Goal: Task Accomplishment & Management: Manage account settings

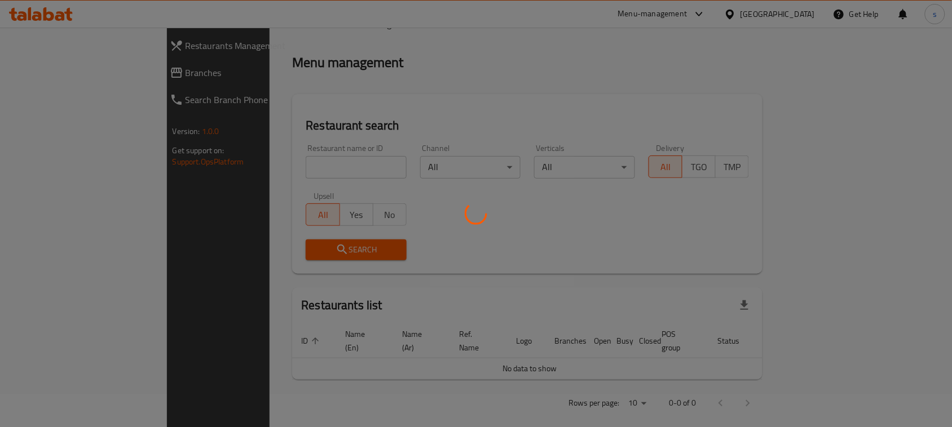
scroll to position [76, 0]
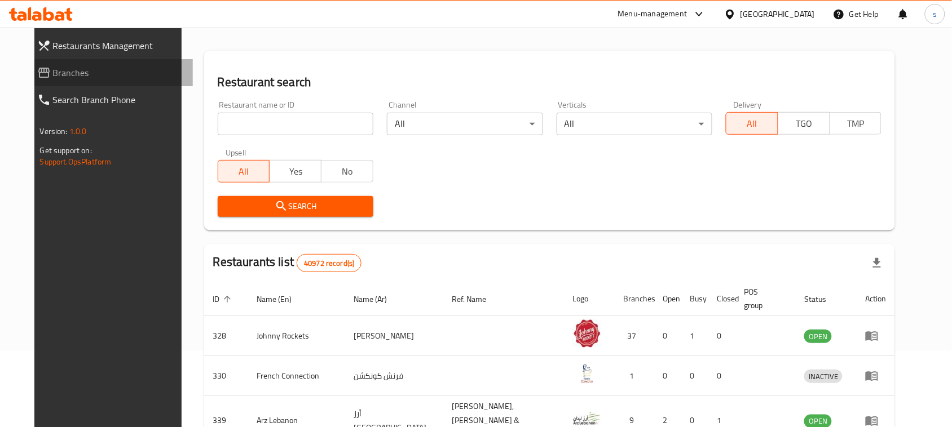
click at [53, 74] on span "Branches" at bounding box center [118, 73] width 131 height 14
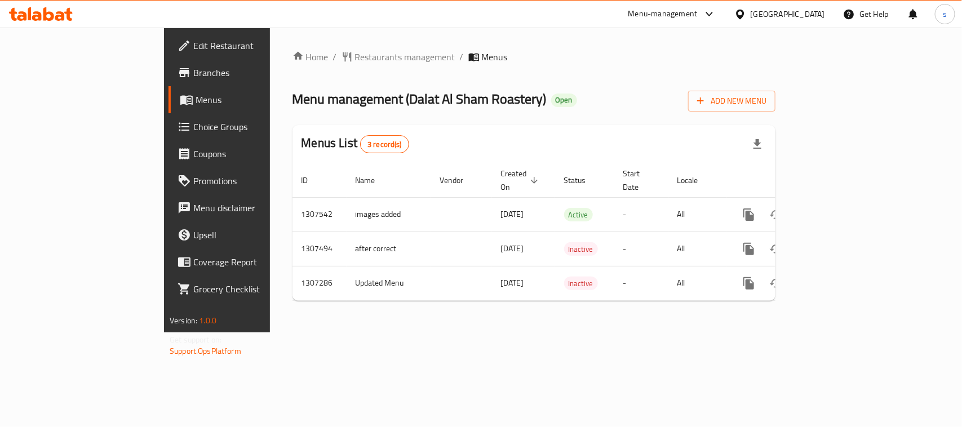
click at [705, 14] on icon at bounding box center [710, 14] width 14 height 14
click at [638, 127] on div "Restaurant-Management" at bounding box center [603, 125] width 89 height 12
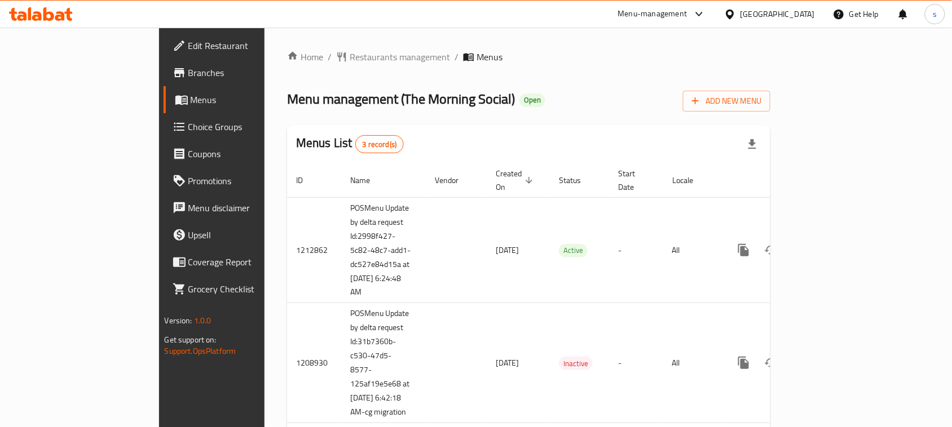
click at [592, 87] on div "Menu management ( The Morning Social ) Open Add New Menu" at bounding box center [528, 98] width 483 height 25
click at [705, 12] on icon at bounding box center [699, 14] width 14 height 14
click at [610, 122] on div "Restaurant-Management" at bounding box center [592, 125] width 89 height 12
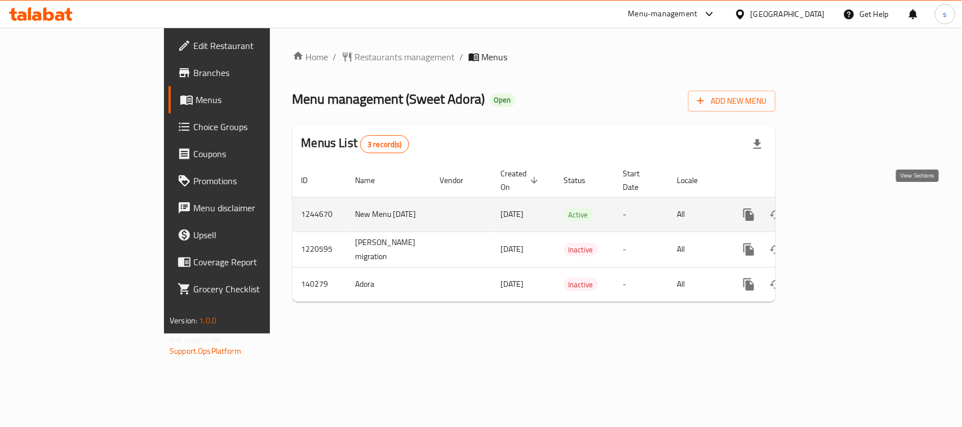
click at [836, 210] on icon "enhanced table" at bounding box center [830, 215] width 10 height 10
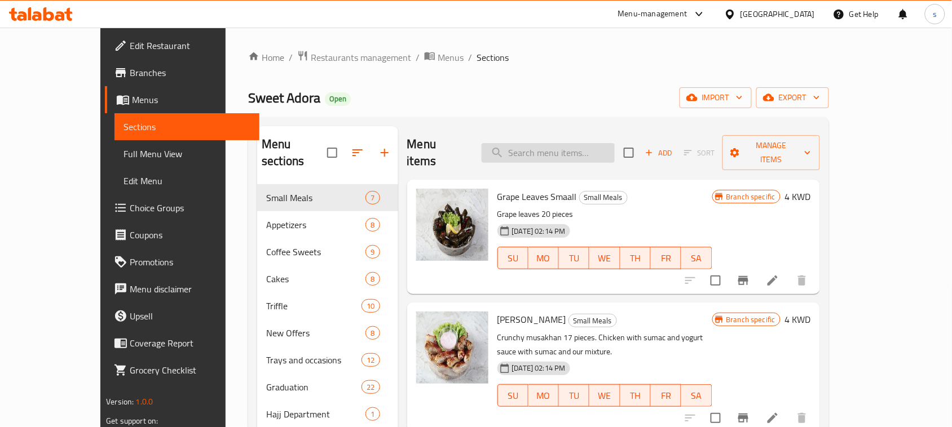
click at [588, 143] on input "search" at bounding box center [548, 153] width 133 height 20
paste input "Offre 6"
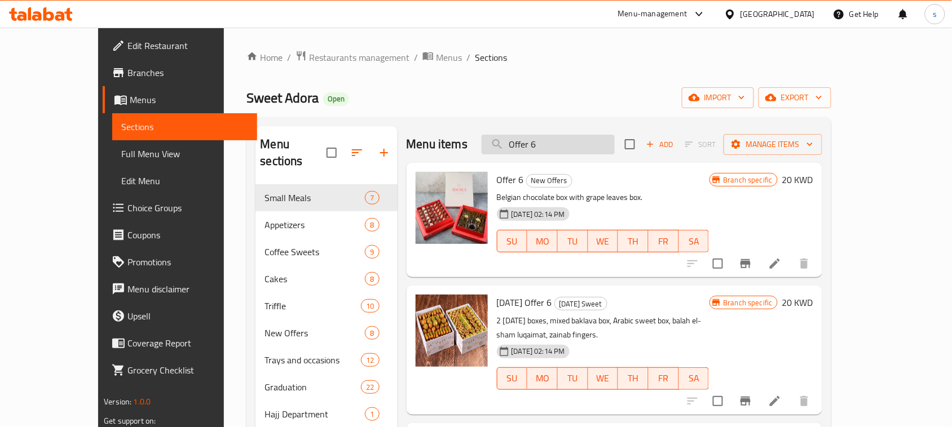
type input "Offer 6"
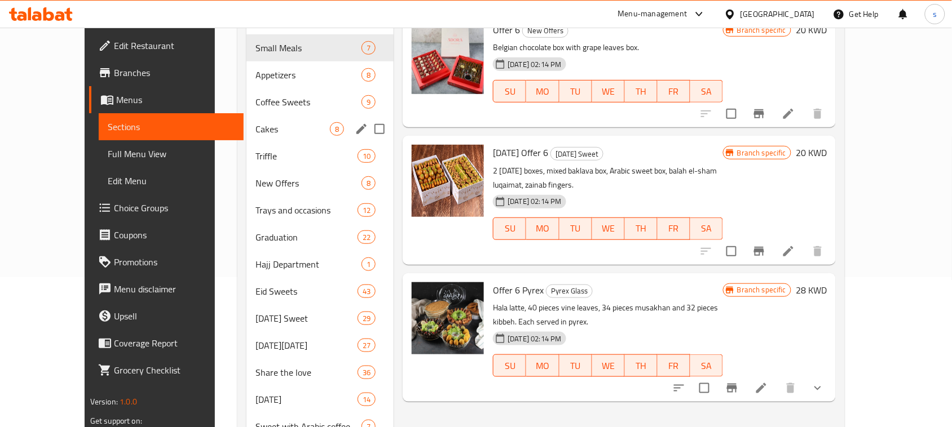
scroll to position [282, 0]
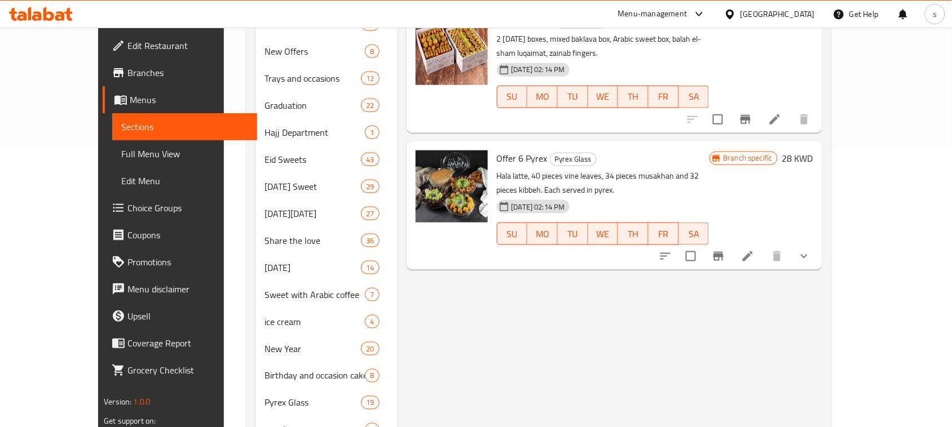
click at [702, 15] on icon at bounding box center [698, 14] width 7 height 5
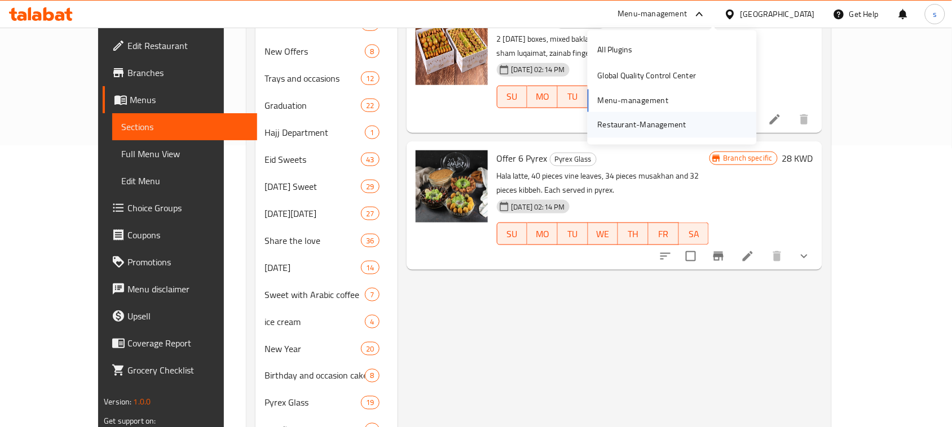
click at [660, 122] on div "Restaurant-Management" at bounding box center [642, 125] width 89 height 12
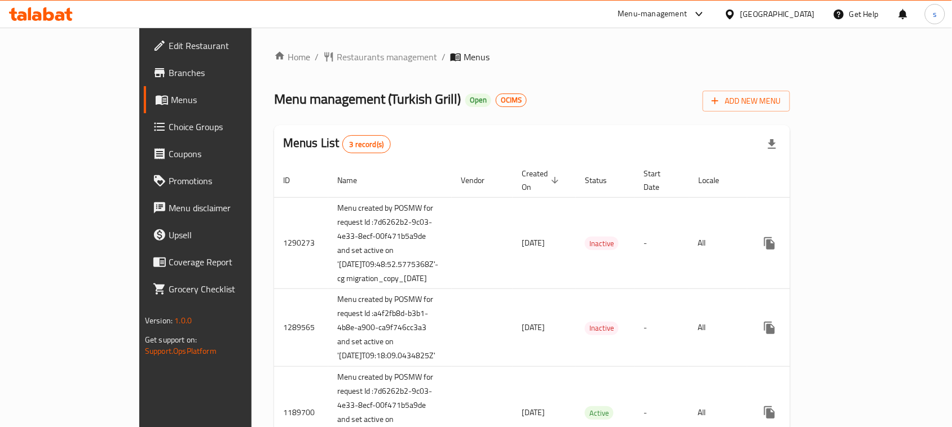
click at [663, 100] on div "Menu management ( Turkish Grill ) Open OCIMS Add New Menu" at bounding box center [532, 98] width 516 height 25
click at [706, 17] on icon at bounding box center [699, 14] width 14 height 14
click at [680, 119] on div "Restaurant-Management" at bounding box center [642, 125] width 89 height 12
click at [706, 12] on icon at bounding box center [699, 14] width 14 height 14
click at [663, 125] on div "Restaurant-Management" at bounding box center [642, 125] width 89 height 12
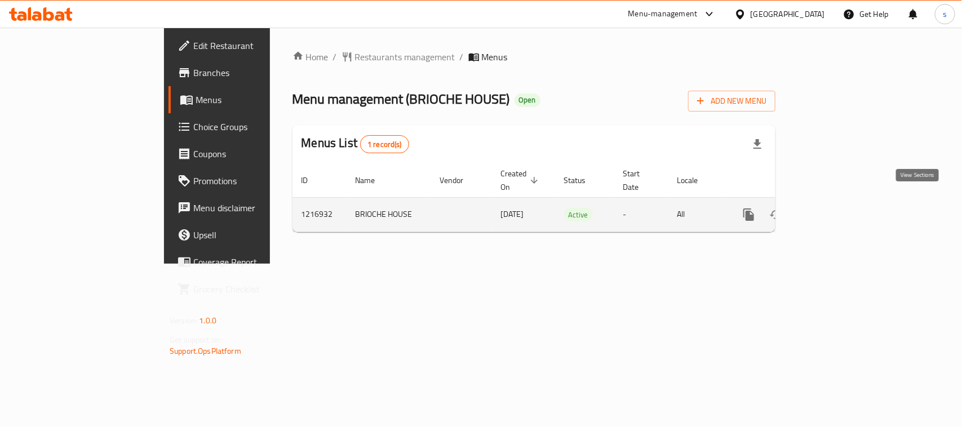
click at [837, 208] on icon "enhanced table" at bounding box center [831, 215] width 14 height 14
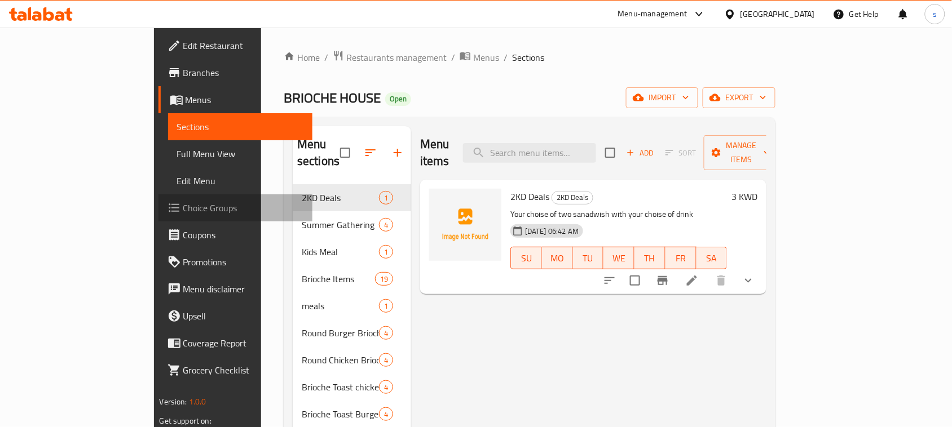
click at [183, 204] on span "Choice Groups" at bounding box center [243, 208] width 121 height 14
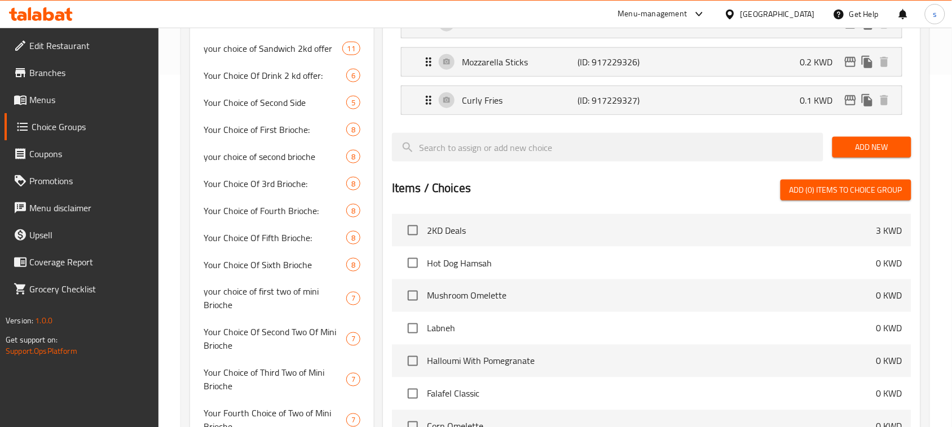
scroll to position [105, 0]
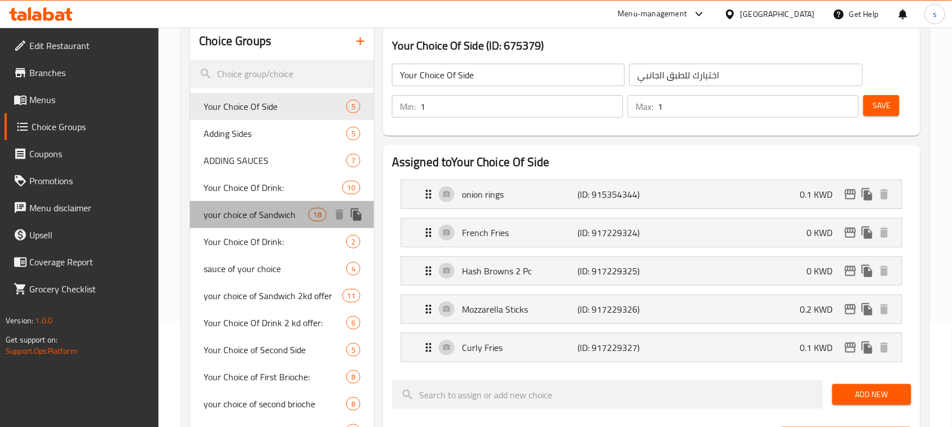
click at [254, 218] on span "your choice of Sandwich" at bounding box center [256, 215] width 104 height 14
type input "your choice of Sandwich"
type input "اختيارك من الساندويتش"
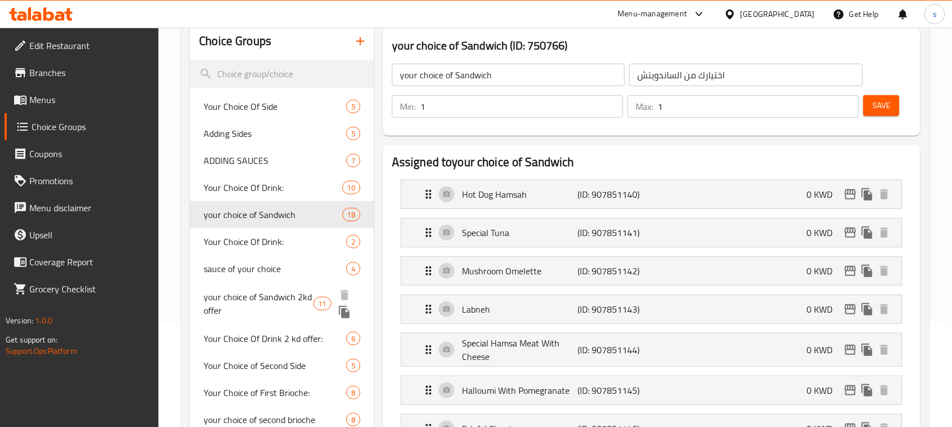
click at [235, 291] on span "your choice of Sandwich 2kd offer" at bounding box center [258, 303] width 109 height 27
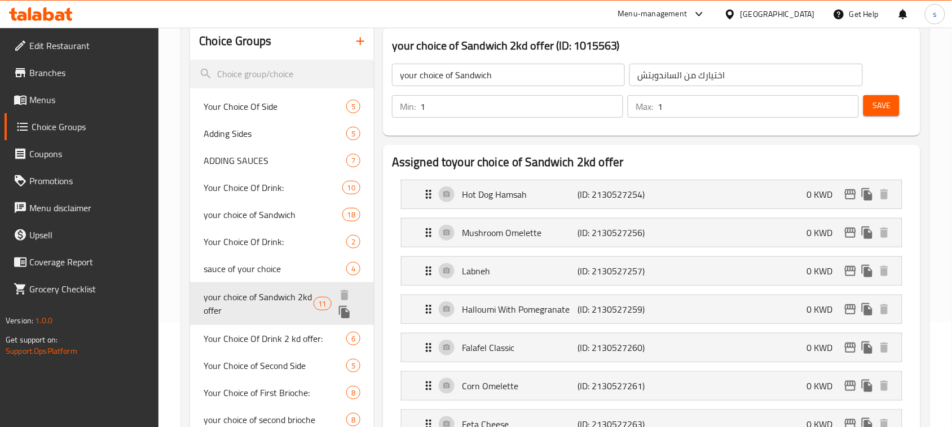
type input "your choice of Sandwich 2kd offer"
type input "2"
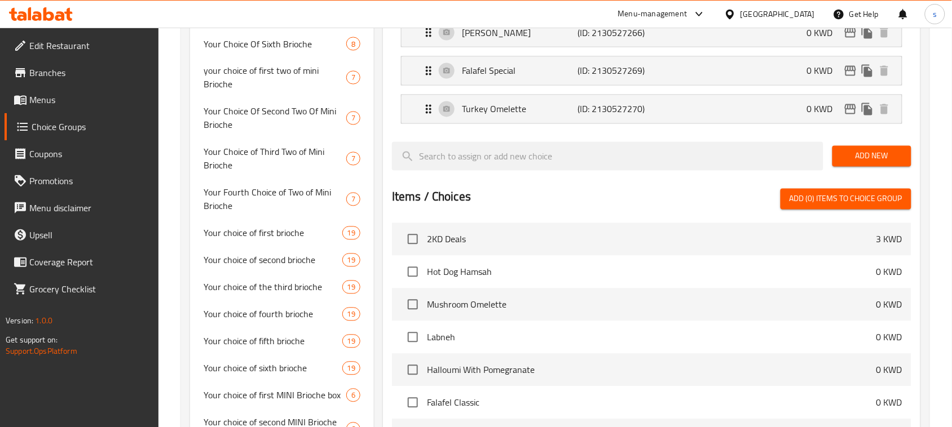
scroll to position [396, 0]
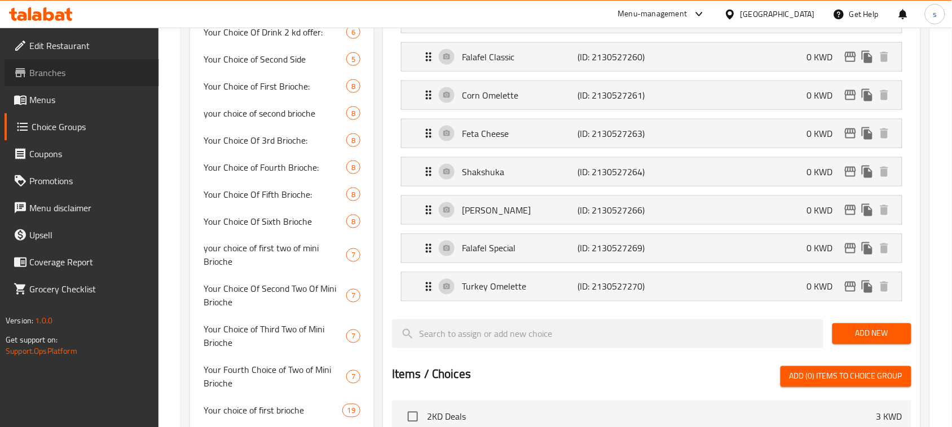
click at [55, 82] on link "Branches" at bounding box center [82, 72] width 154 height 27
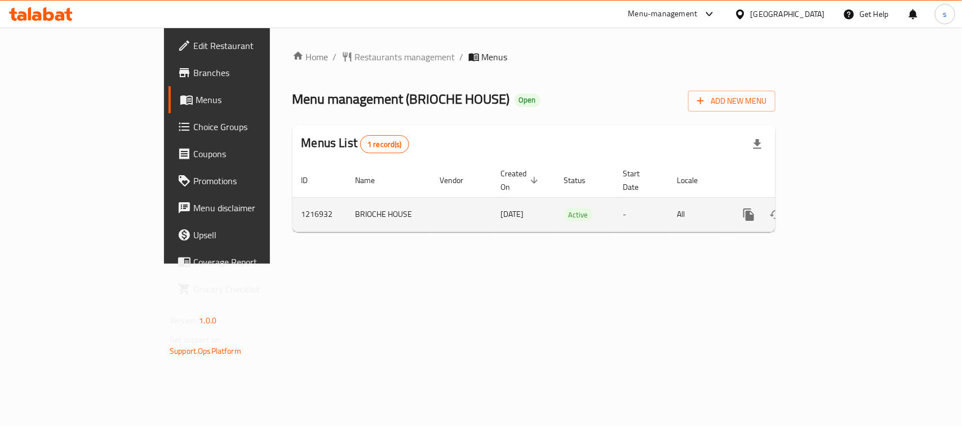
click at [837, 208] on icon "enhanced table" at bounding box center [831, 215] width 14 height 14
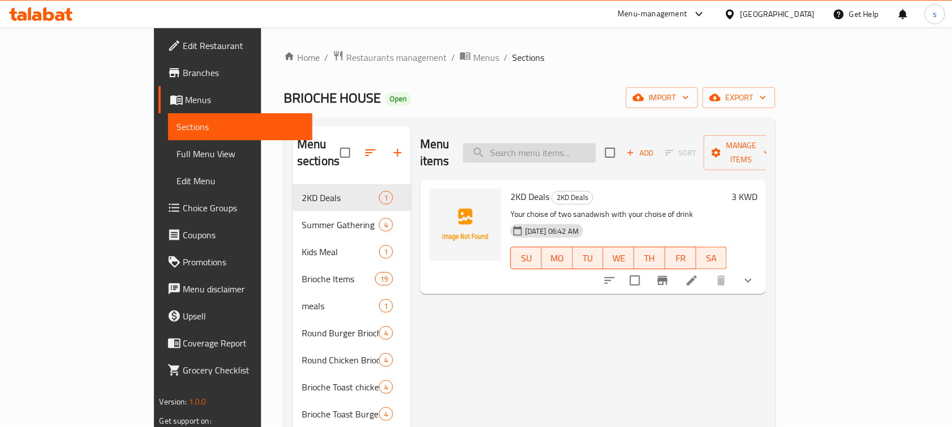
click at [585, 143] on input "search" at bounding box center [529, 153] width 133 height 20
paste input "offer"
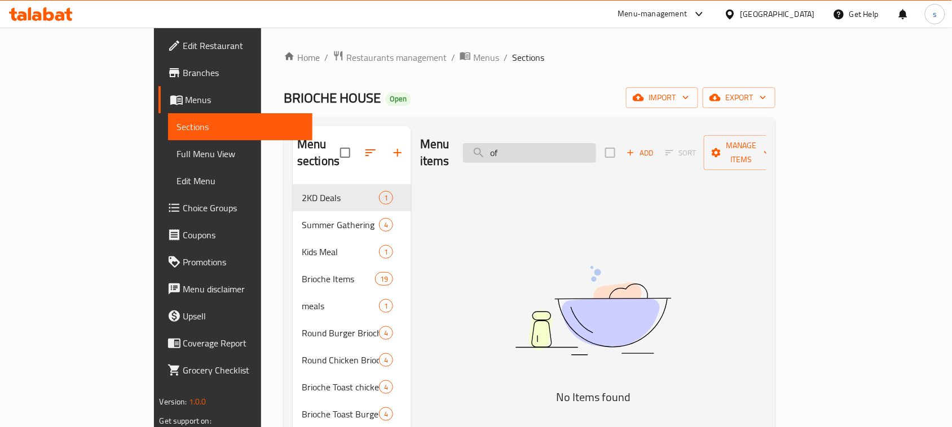
type input "o"
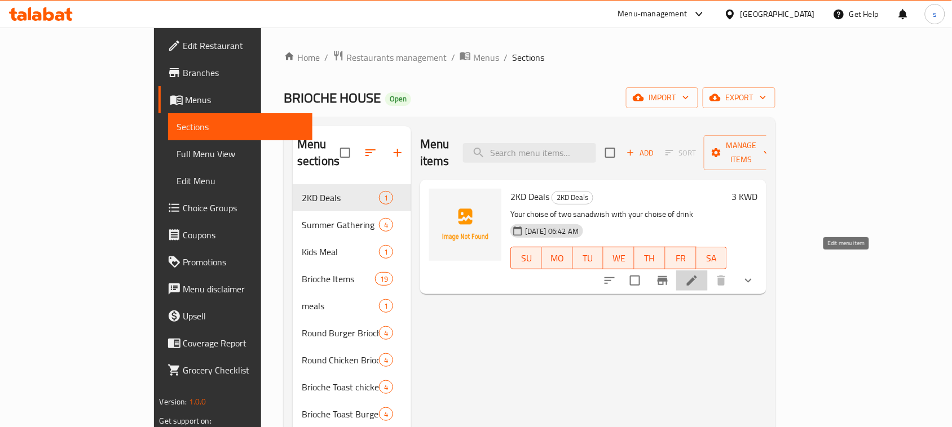
click at [697, 276] on icon at bounding box center [692, 281] width 10 height 10
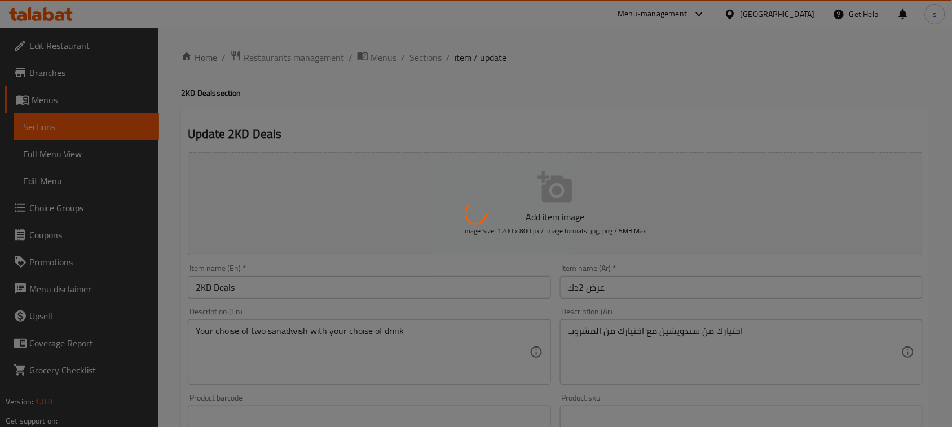
type input "اختيارك من الساندويتش"
type input "1"
type input "2"
type input "إختيارك من المشروب:"
type input "1"
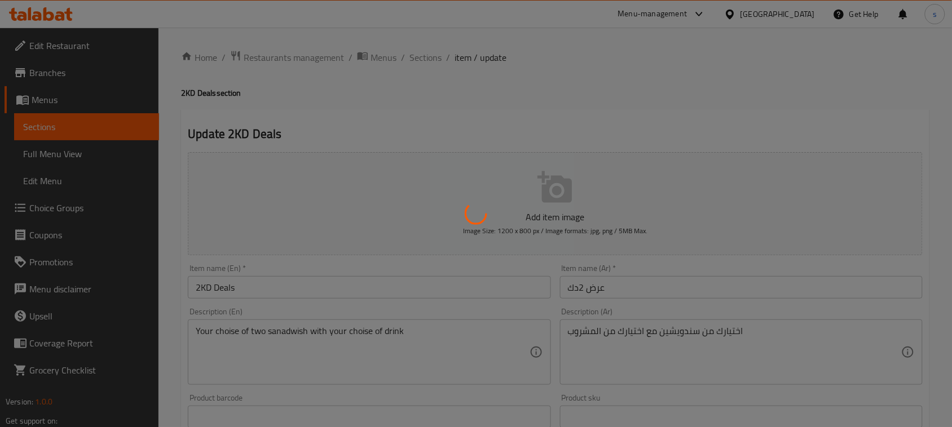
type input "1"
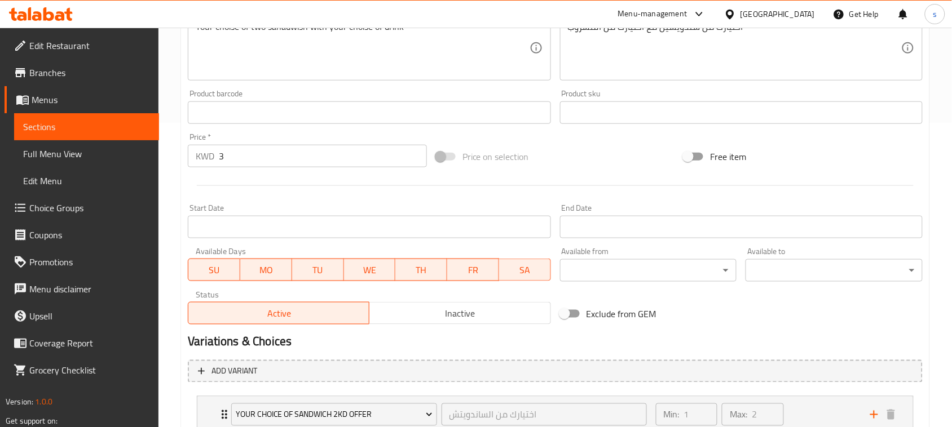
scroll to position [434, 0]
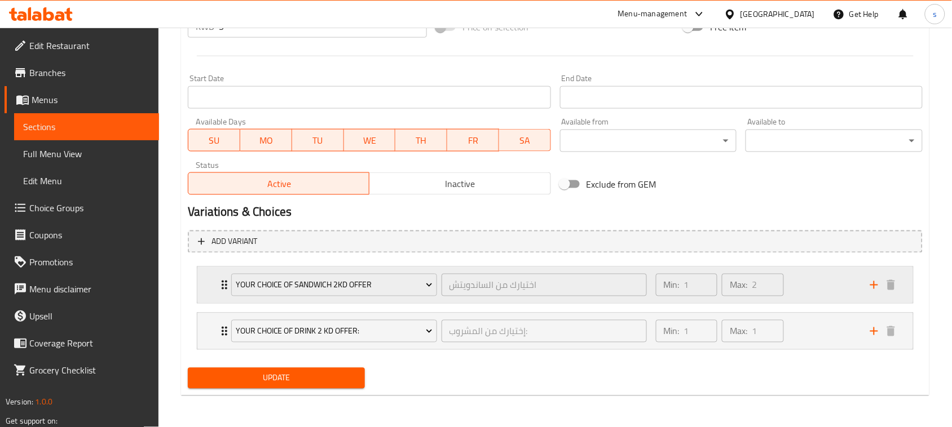
click at [224, 284] on div "your choice of Sandwich 2kd offer اختيارك من الساندويتش ​" at bounding box center [438, 285] width 429 height 36
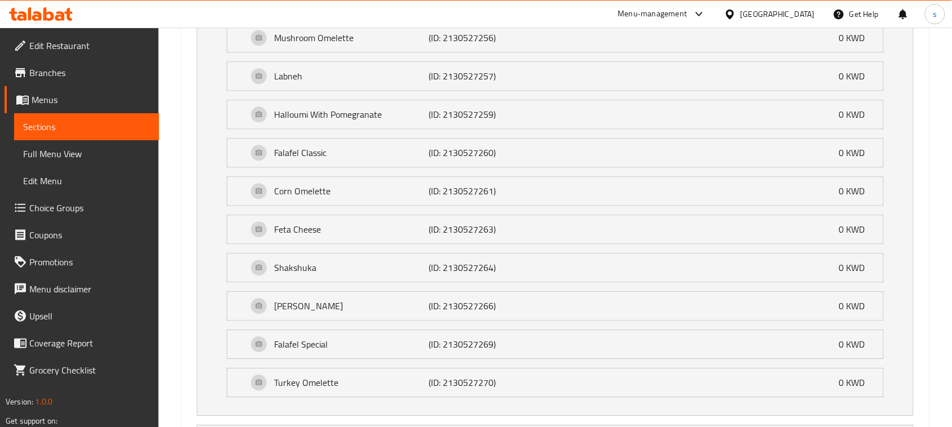
scroll to position [881, 0]
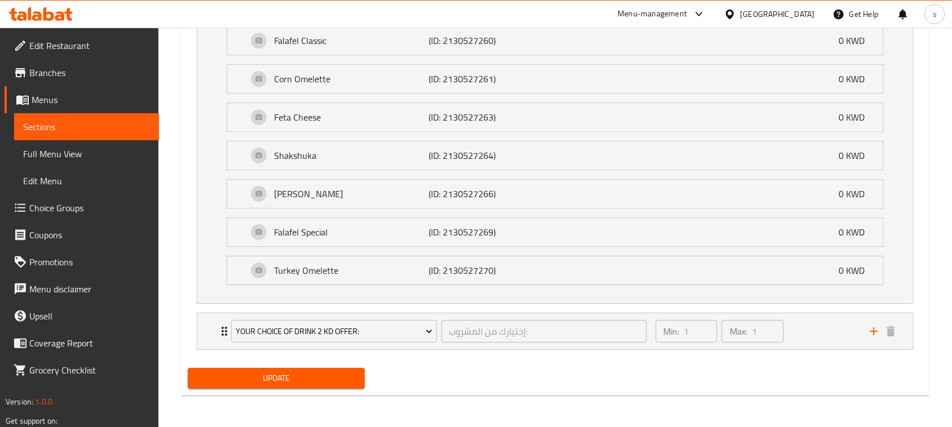
click at [791, 12] on div "[GEOGRAPHIC_DATA]" at bounding box center [777, 14] width 74 height 12
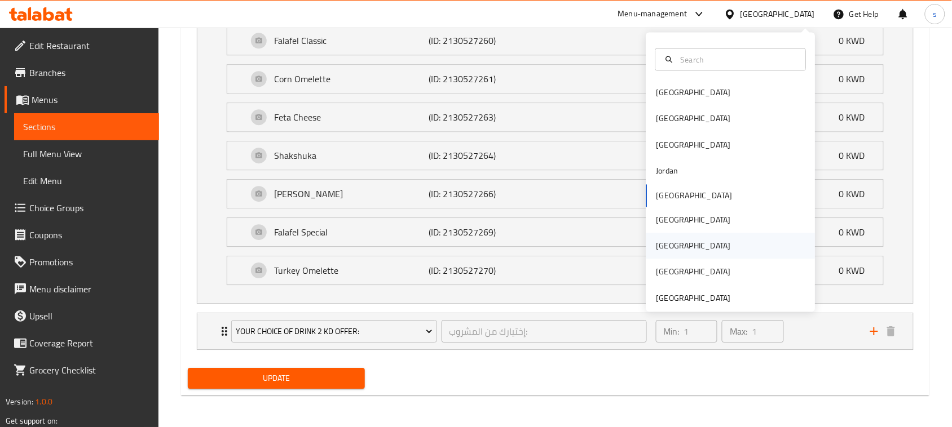
click at [660, 242] on div "[GEOGRAPHIC_DATA]" at bounding box center [693, 246] width 74 height 12
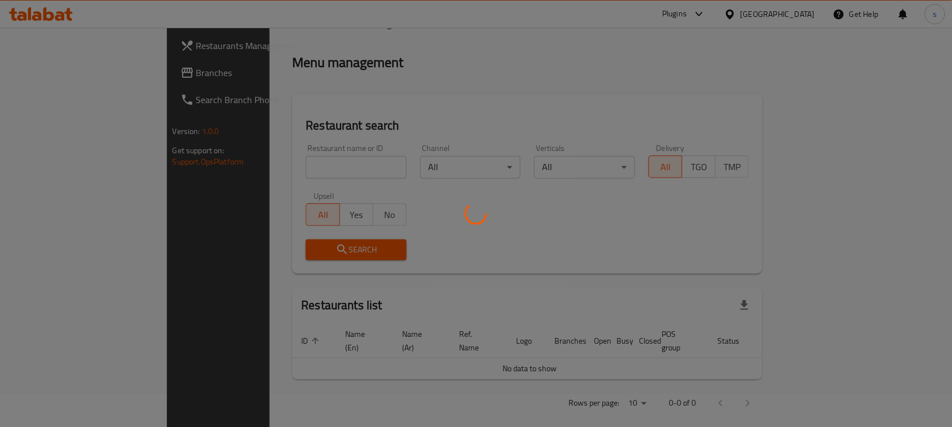
scroll to position [412, 0]
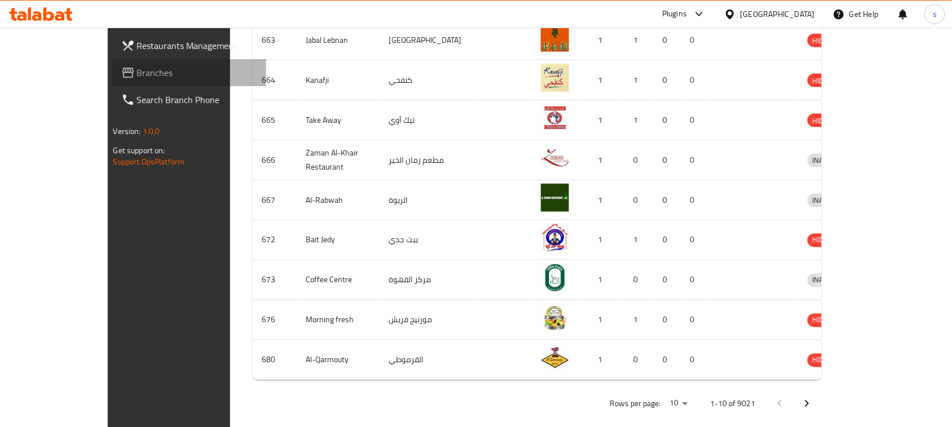
click at [137, 68] on span "Branches" at bounding box center [197, 73] width 121 height 14
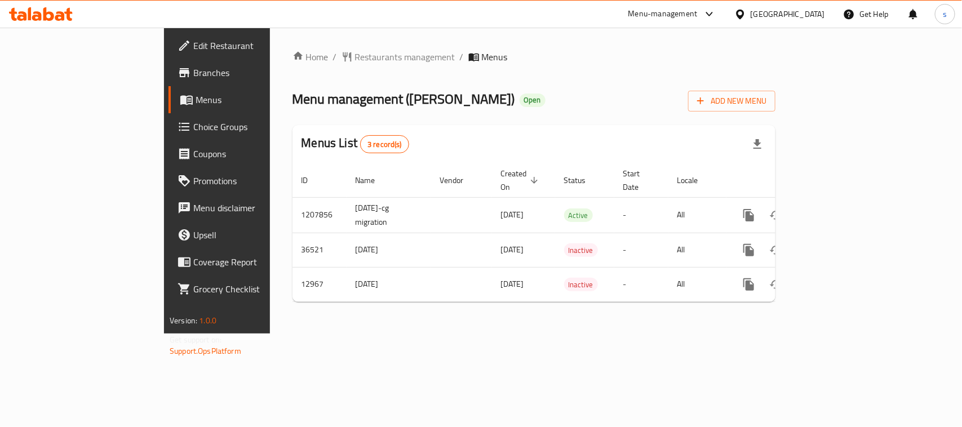
click at [674, 76] on div "Home / Restaurants management / Menus Menu management ( [PERSON_NAME] ) Open Ad…" at bounding box center [534, 180] width 483 height 261
click at [717, 13] on icon at bounding box center [710, 14] width 14 height 14
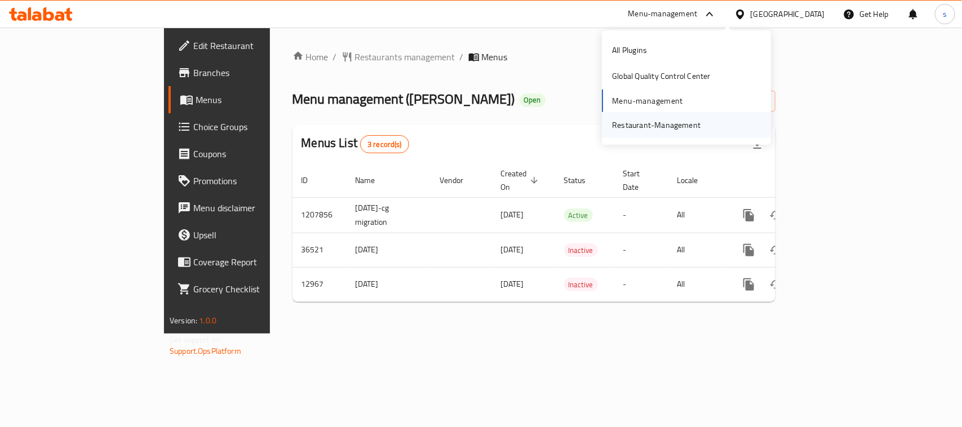
click at [668, 121] on div "Restaurant-Management" at bounding box center [656, 125] width 89 height 12
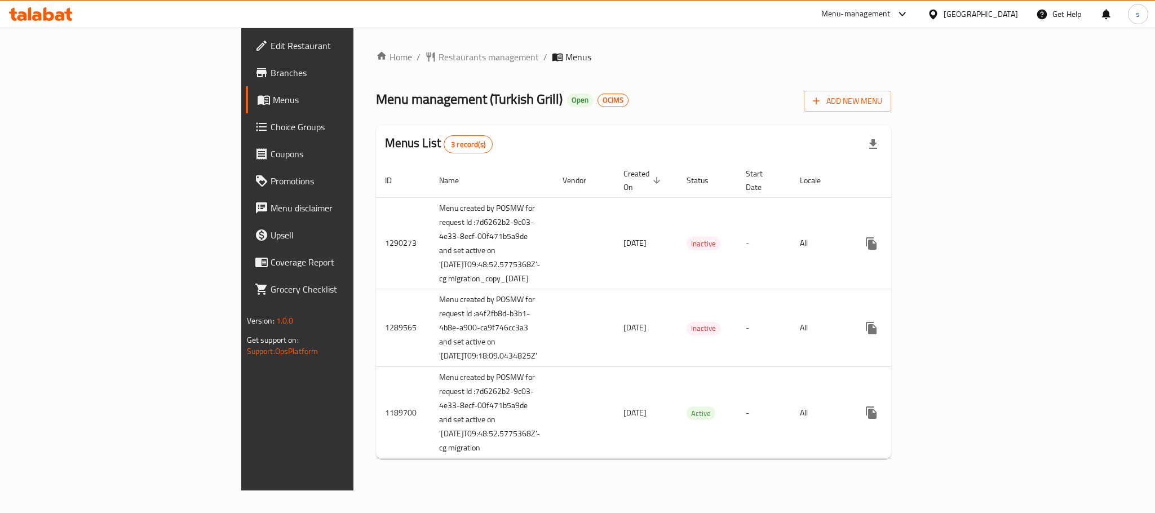
click at [273, 101] on span "Menus" at bounding box center [349, 100] width 152 height 14
click at [271, 46] on span "Edit Restaurant" at bounding box center [348, 46] width 154 height 14
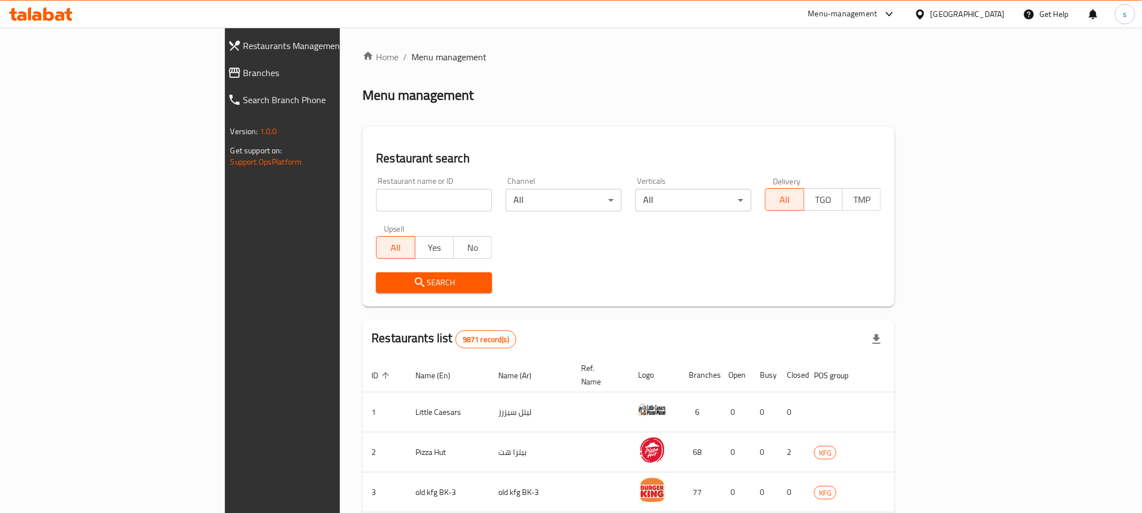
click at [369, 215] on div "Restaurant name or ID Restaurant name or ID" at bounding box center [434, 194] width 130 height 48
click at [376, 198] on input "search" at bounding box center [434, 200] width 116 height 23
paste input "172"
type input "172"
click at [385, 286] on span "Search" at bounding box center [434, 283] width 98 height 14
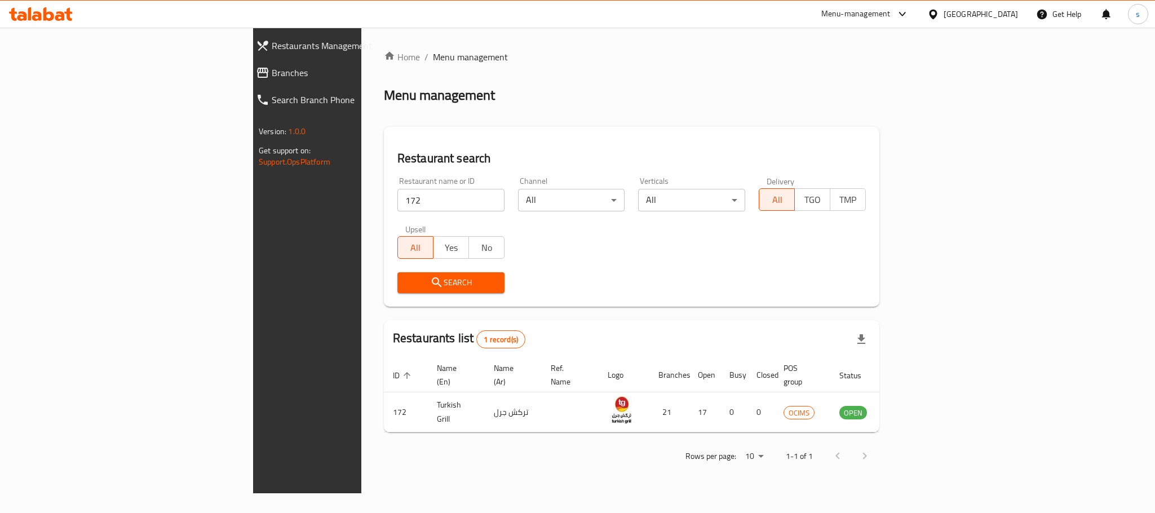
click at [909, 14] on icon at bounding box center [903, 14] width 14 height 14
click at [883, 117] on div "Restaurant-Management" at bounding box center [845, 125] width 107 height 26
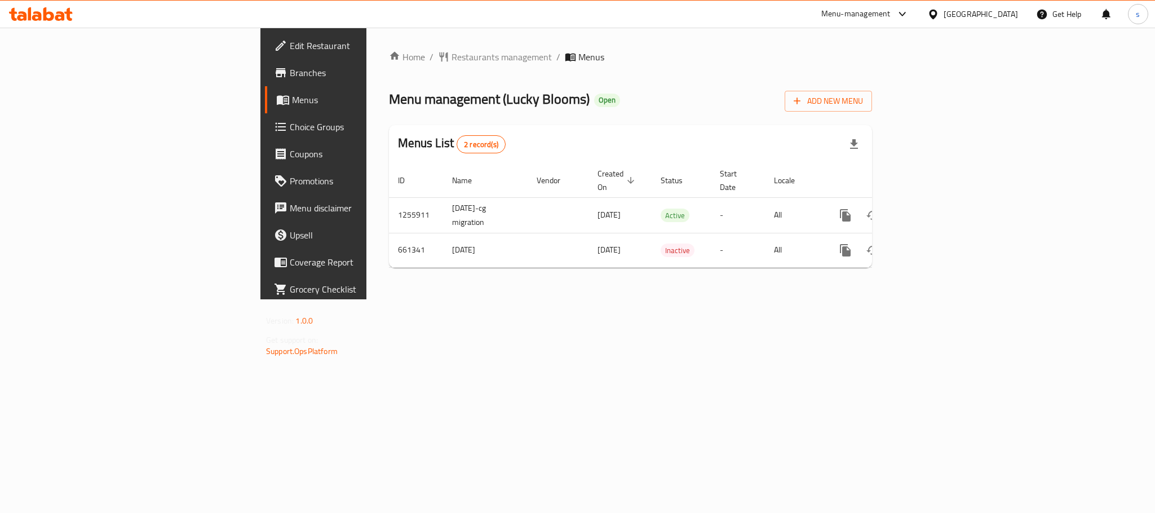
click at [1000, 11] on div "[GEOGRAPHIC_DATA]" at bounding box center [981, 14] width 74 height 12
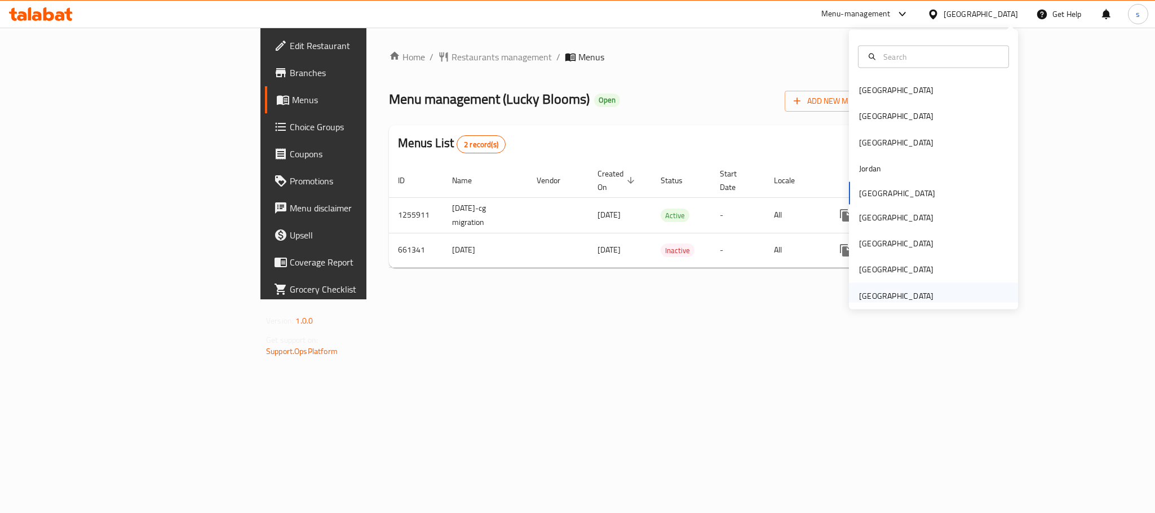
click at [877, 293] on div "[GEOGRAPHIC_DATA]" at bounding box center [896, 295] width 74 height 12
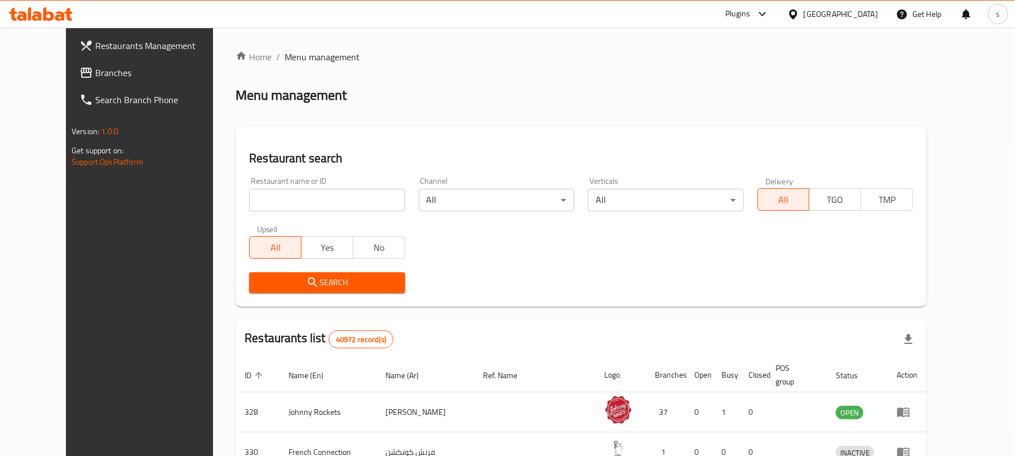
click at [70, 61] on link "Branches" at bounding box center [152, 72] width 165 height 27
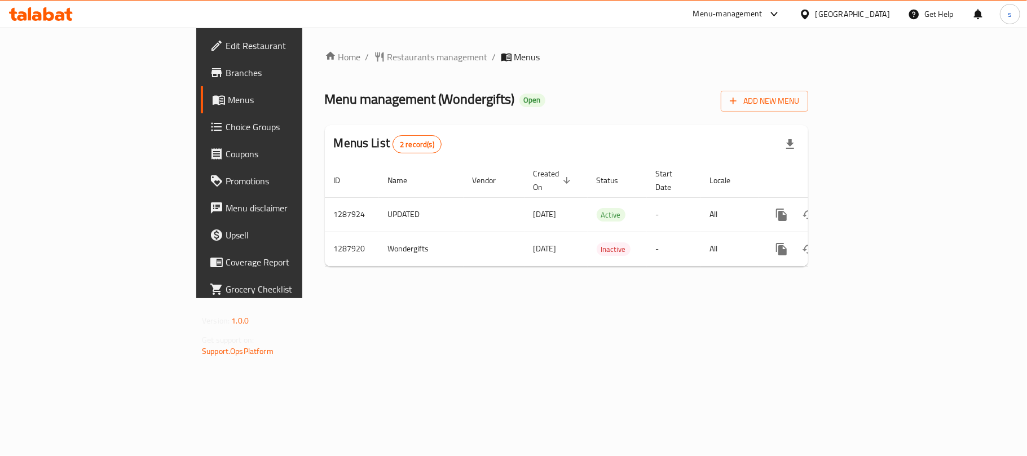
click at [822, 14] on div "[GEOGRAPHIC_DATA]" at bounding box center [852, 14] width 74 height 12
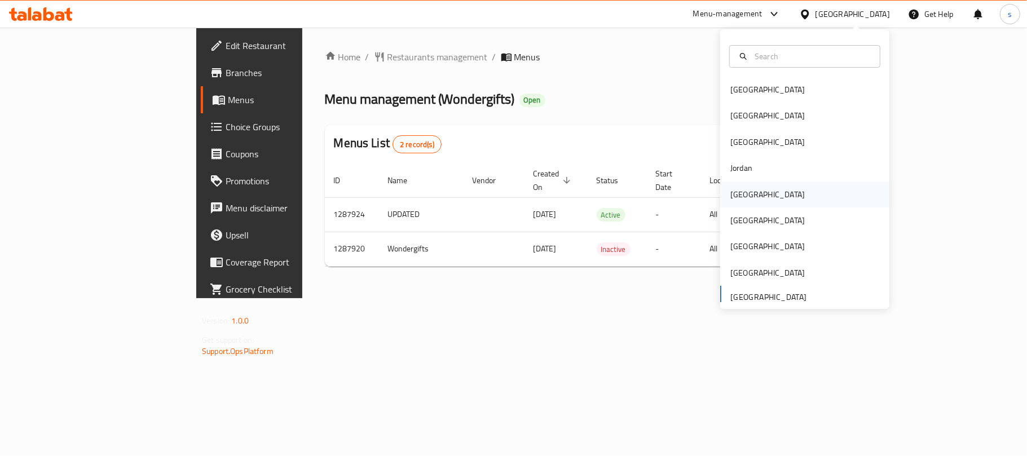
click at [734, 189] on div "Kuwait" at bounding box center [767, 194] width 74 height 12
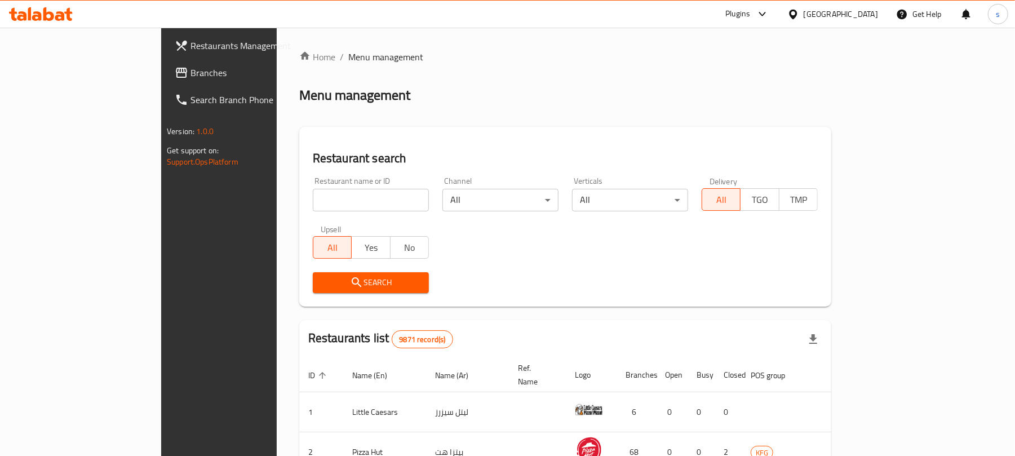
click at [191, 66] on span "Branches" at bounding box center [256, 73] width 131 height 14
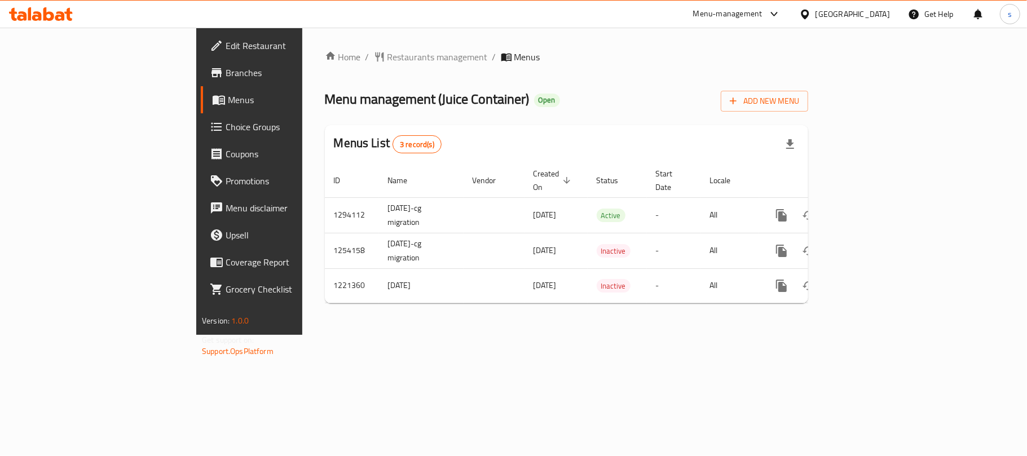
click at [815, 12] on div at bounding box center [807, 14] width 16 height 12
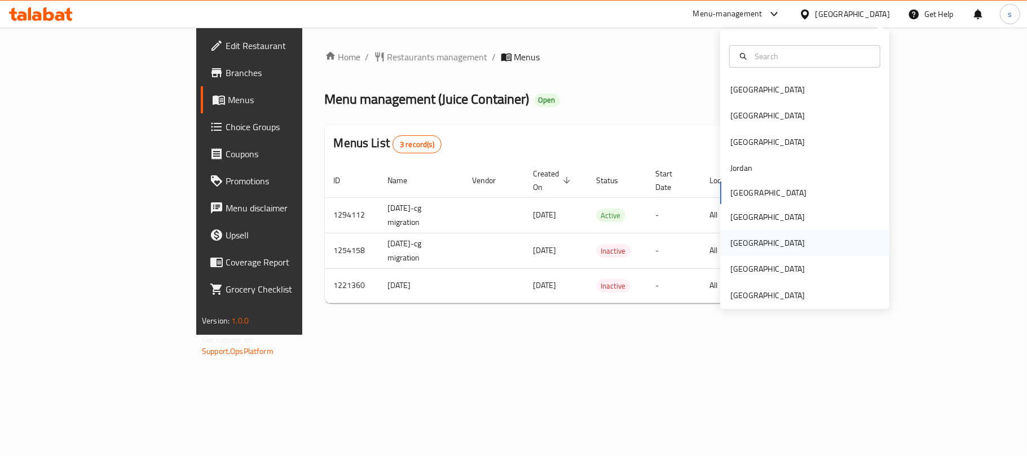
click at [730, 241] on div "[GEOGRAPHIC_DATA]" at bounding box center [767, 243] width 74 height 12
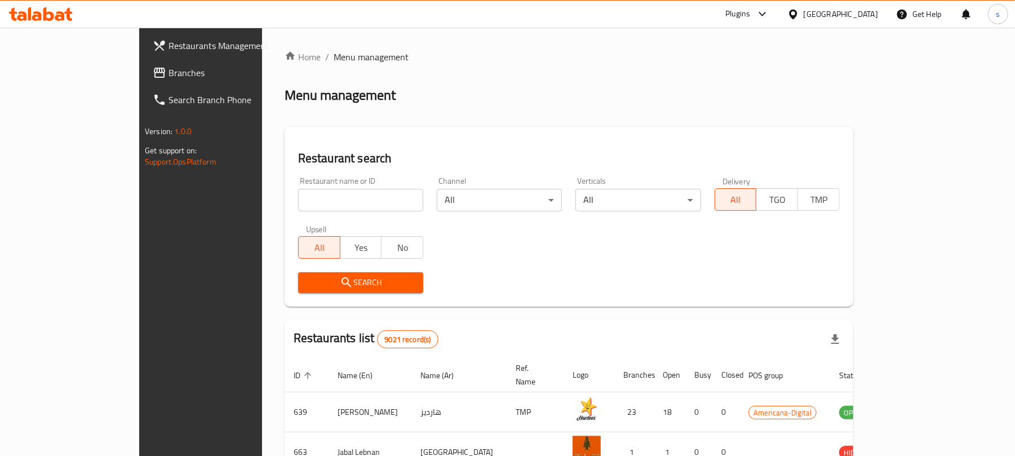
click at [169, 73] on span "Branches" at bounding box center [234, 73] width 131 height 14
